Goal: Task Accomplishment & Management: Manage account settings

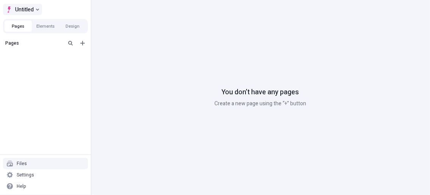
click at [20, 10] on span "Untitled" at bounding box center [24, 9] width 19 height 9
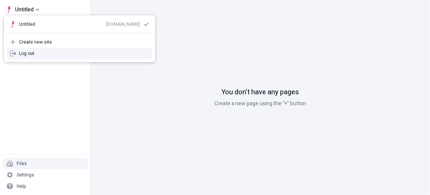
click at [31, 53] on div "Log out" at bounding box center [84, 53] width 130 height 6
